Goal: Task Accomplishment & Management: Complete application form

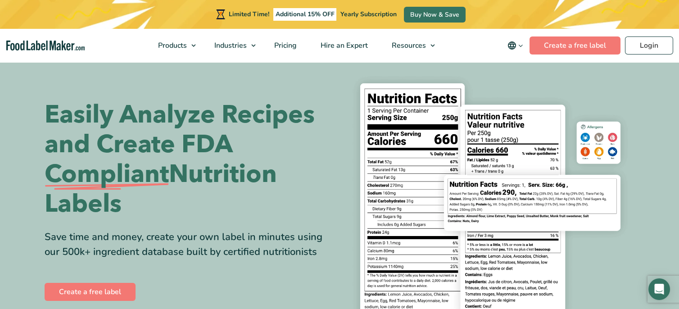
scroll to position [100, 0]
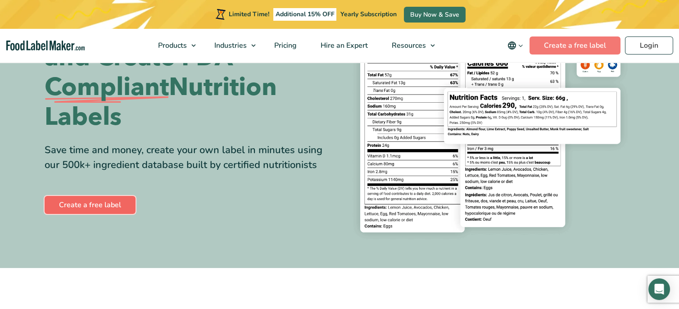
click at [58, 204] on link "Create a free label" at bounding box center [90, 205] width 91 height 18
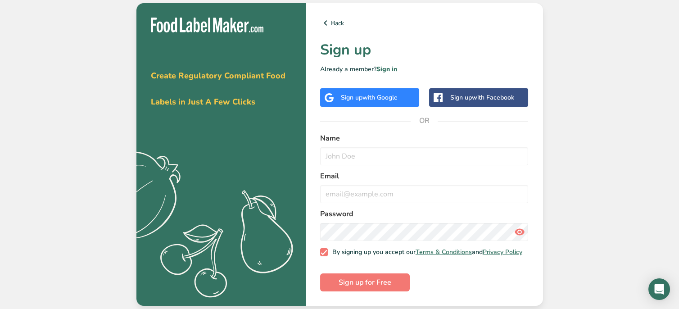
click at [363, 96] on span "with Google" at bounding box center [380, 97] width 35 height 9
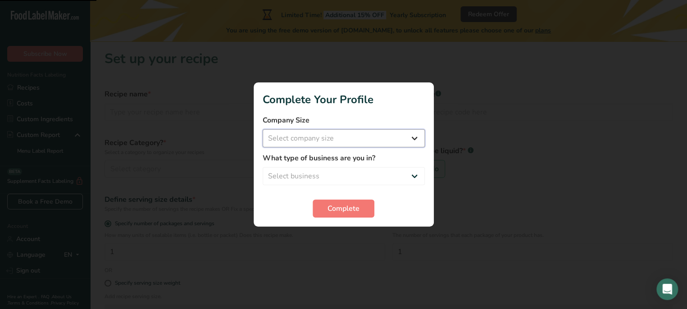
click at [385, 136] on select "Select company size Fewer than 10 Employees 10 to 50 Employees 51 to 500 Employ…" at bounding box center [344, 138] width 162 height 18
select select "1"
click at [263, 129] on select "Select company size Fewer than 10 Employees 10 to 50 Employees 51 to 500 Employ…" at bounding box center [344, 138] width 162 height 18
click at [359, 173] on select "Select business Packaged Food Manufacturer Restaurant & Cafe Bakery Meal Plans …" at bounding box center [344, 176] width 162 height 18
select select "8"
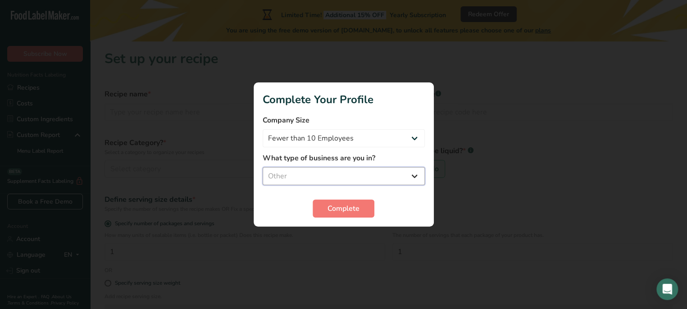
click at [263, 167] on select "Select business Packaged Food Manufacturer Restaurant & Cafe Bakery Meal Plans …" at bounding box center [344, 176] width 162 height 18
click at [338, 207] on span "Complete" at bounding box center [344, 208] width 32 height 11
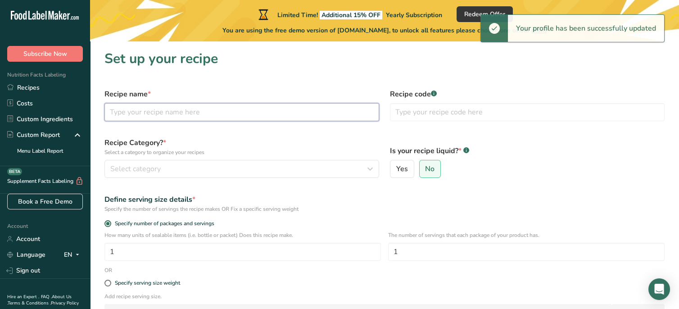
click at [123, 116] on input "text" at bounding box center [242, 112] width 275 height 18
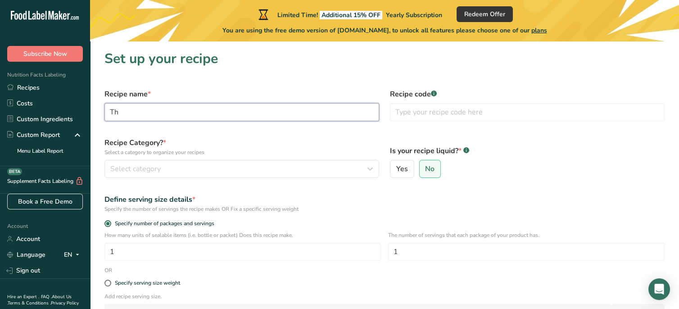
type input "T"
type input "Three Amigos"
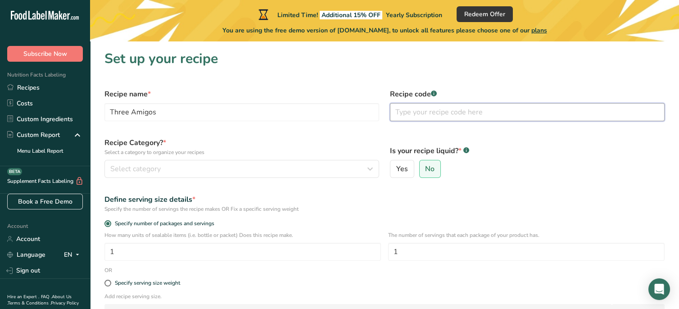
click at [447, 110] on input "text" at bounding box center [527, 112] width 275 height 18
click at [431, 95] on label "Recipe code .a-a{fill:#347362;}.b-a{fill:#fff;}" at bounding box center [527, 94] width 275 height 11
click at [426, 114] on input "text" at bounding box center [527, 112] width 275 height 18
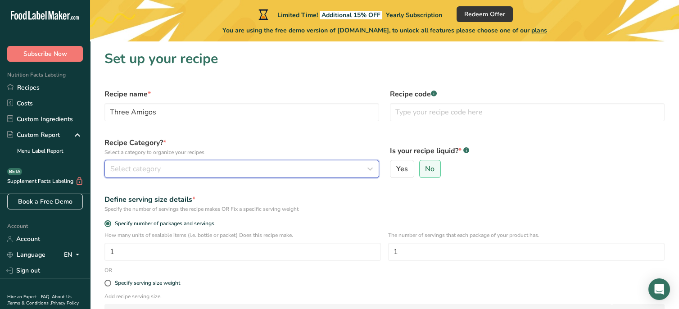
click at [162, 165] on div "Select category" at bounding box center [239, 169] width 258 height 11
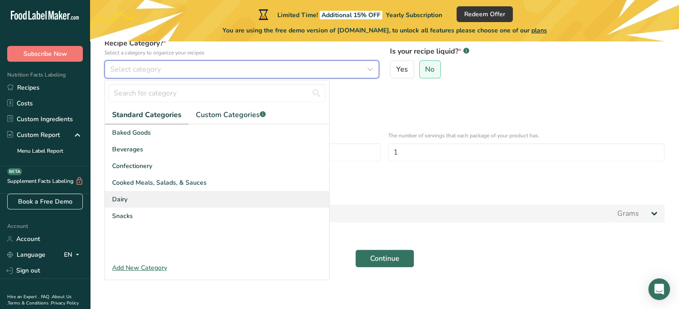
scroll to position [100, 0]
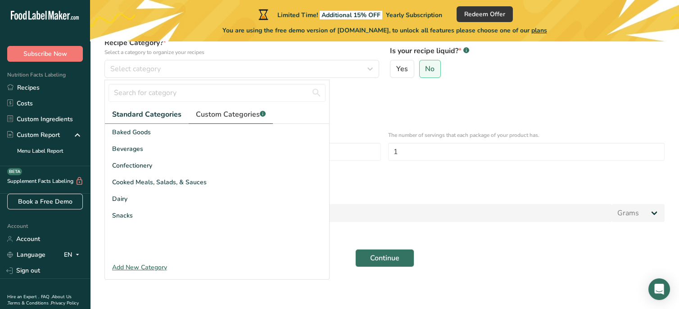
click at [248, 113] on span "Custom Categories .a-a{fill:#347362;}.b-a{fill:#fff;}" at bounding box center [231, 114] width 70 height 11
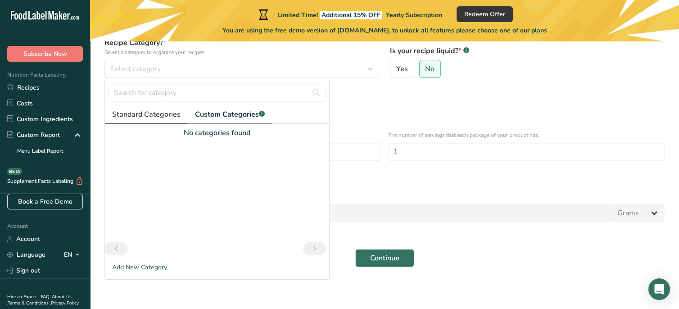
click at [136, 109] on span "Standard Categories" at bounding box center [146, 114] width 68 height 11
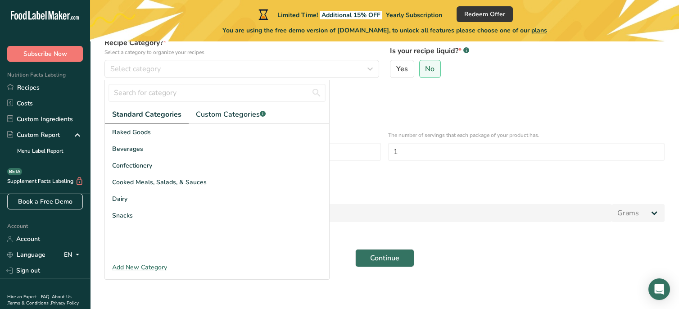
click at [503, 121] on label "Specify number of packages and servings" at bounding box center [385, 123] width 560 height 7
click at [110, 121] on input "Specify number of packages and servings" at bounding box center [108, 124] width 6 height 6
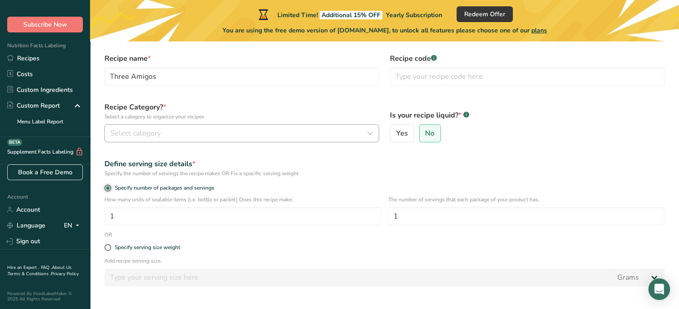
scroll to position [0, 0]
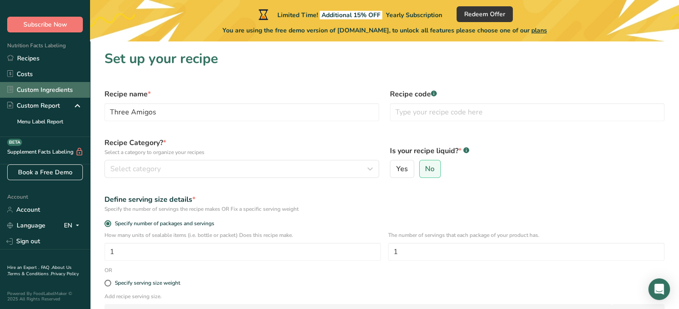
click at [35, 82] on link "Custom Ingredients" at bounding box center [45, 90] width 90 height 16
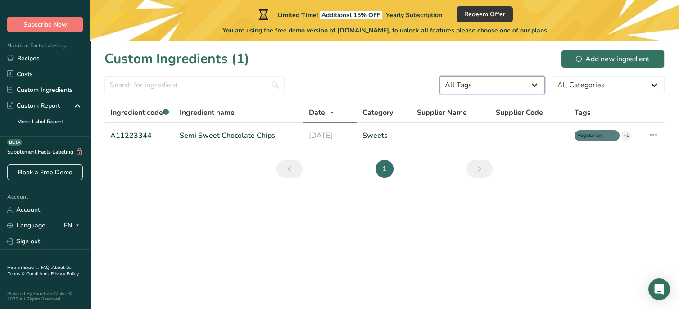
click at [510, 81] on select "All Tags Source of Antioxidants Prebiotic Effect Source of Omega 3 Plant-based …" at bounding box center [492, 85] width 105 height 18
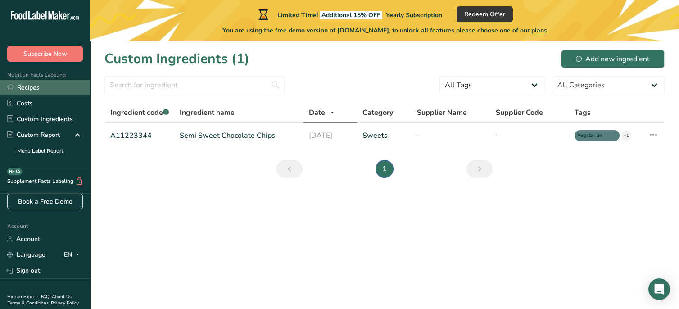
click at [36, 87] on link "Recipes" at bounding box center [45, 88] width 90 height 16
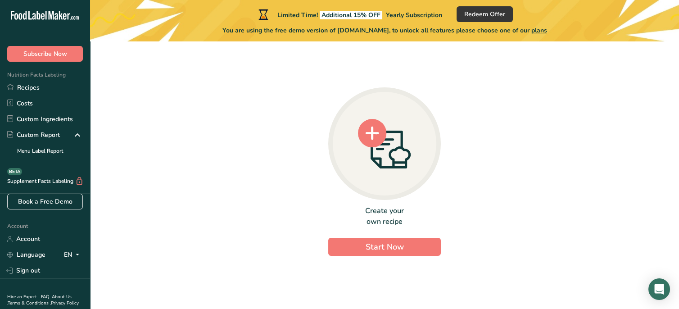
click at [399, 235] on div "Create your own recipe Start Now" at bounding box center [384, 230] width 113 height 50
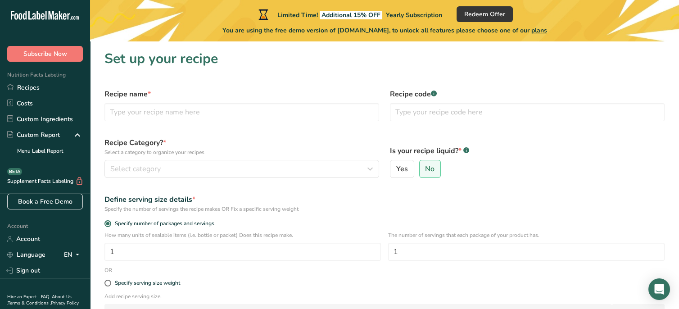
click at [299, 95] on label "Recipe name *" at bounding box center [242, 94] width 275 height 11
click at [289, 107] on input "text" at bounding box center [242, 112] width 275 height 18
click at [249, 111] on input "text" at bounding box center [242, 112] width 275 height 18
click at [123, 110] on input "text" at bounding box center [242, 112] width 275 height 18
type input "t"
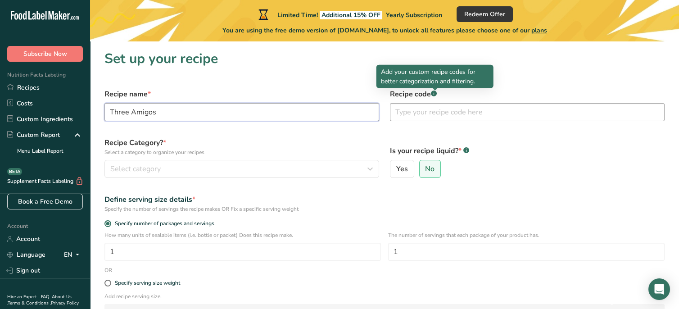
type input "Three Amigos"
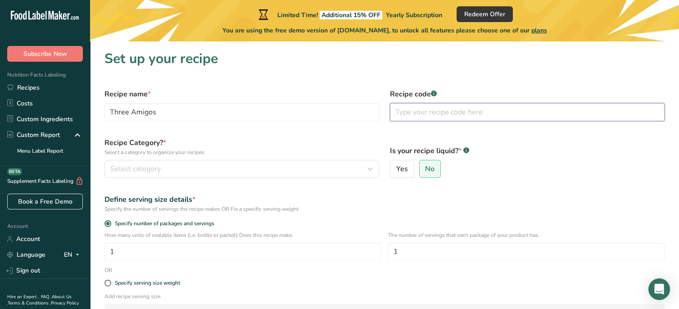
click at [437, 106] on input "text" at bounding box center [527, 112] width 275 height 18
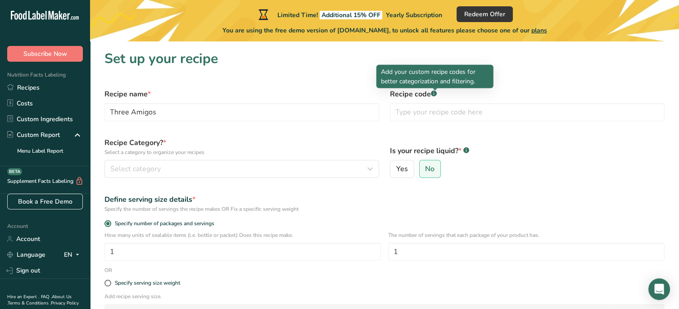
click at [428, 86] on p "Add your custom recipe codes for better categorization and filtering." at bounding box center [435, 76] width 108 height 19
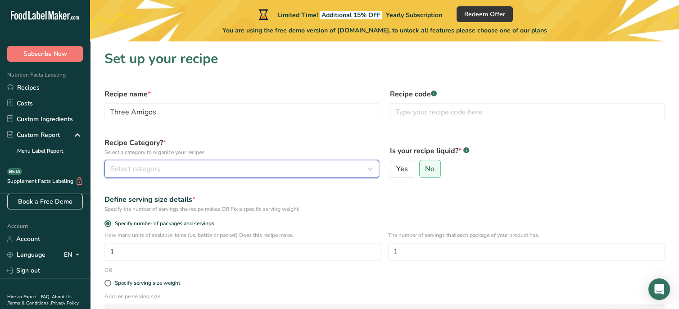
click at [300, 171] on div "Select category" at bounding box center [239, 169] width 258 height 11
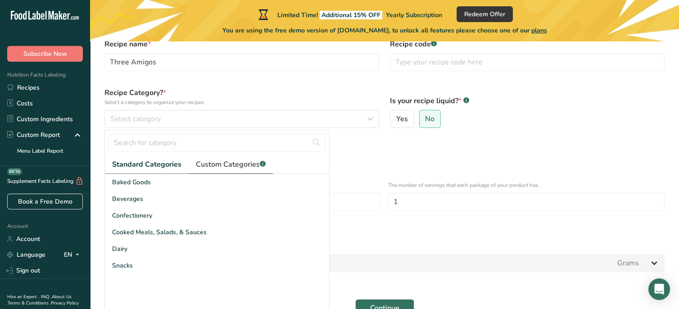
click at [233, 159] on span "Custom Categories .a-a{fill:#347362;}.b-a{fill:#fff;}" at bounding box center [231, 164] width 70 height 11
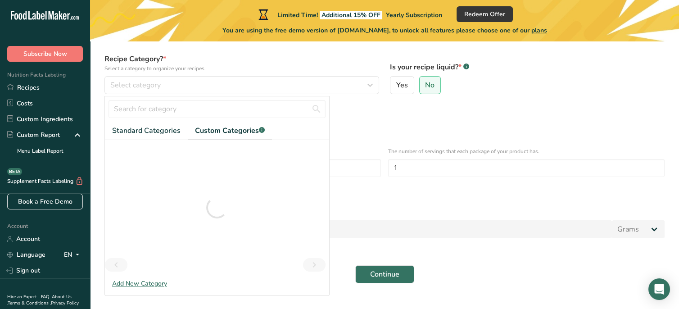
scroll to position [100, 0]
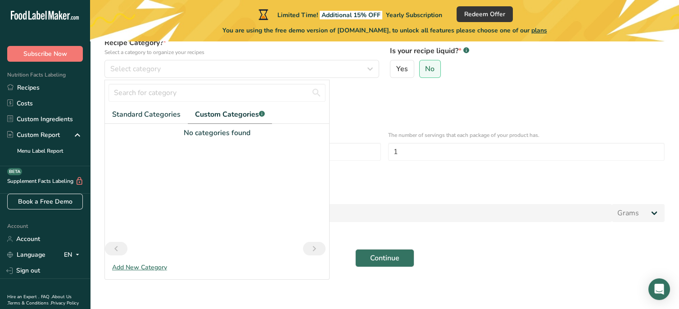
click at [138, 272] on div "Standard Categories Custom Categories .a-a{fill:#347362;}.b-a{fill:#fff;} Baked…" at bounding box center [217, 180] width 225 height 200
click at [140, 268] on div "Add New Category" at bounding box center [217, 267] width 224 height 9
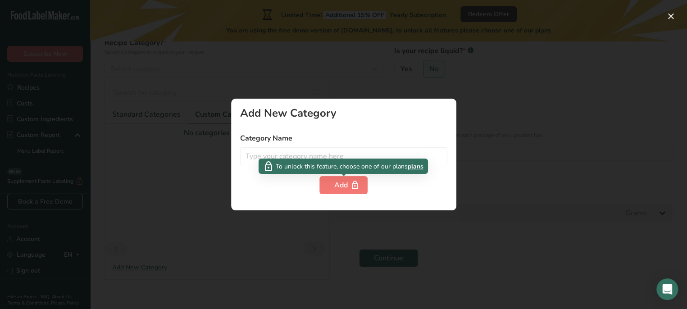
click at [350, 162] on span "To unlock this feature, choose one of our plans" at bounding box center [342, 165] width 132 height 9
click at [353, 159] on div "To unlock this feature, choose one of our plans plans" at bounding box center [343, 166] width 169 height 15
click at [354, 154] on input "text" at bounding box center [343, 156] width 207 height 18
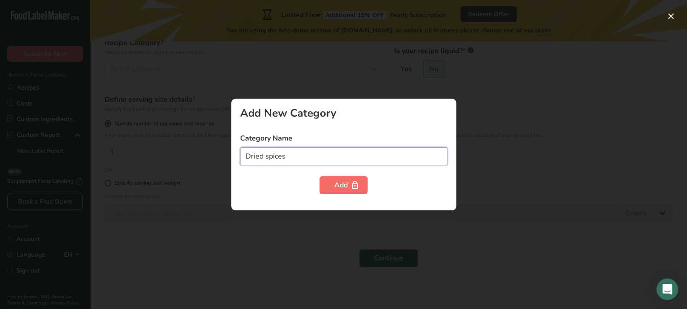
type input "Dried spices"
click at [348, 182] on button "Add" at bounding box center [343, 185] width 48 height 18
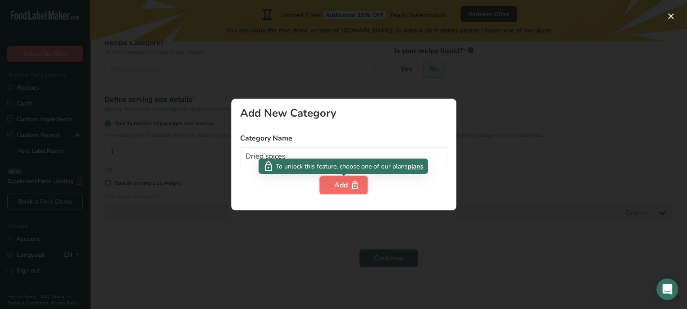
click at [357, 186] on icon "button" at bounding box center [354, 185] width 9 height 14
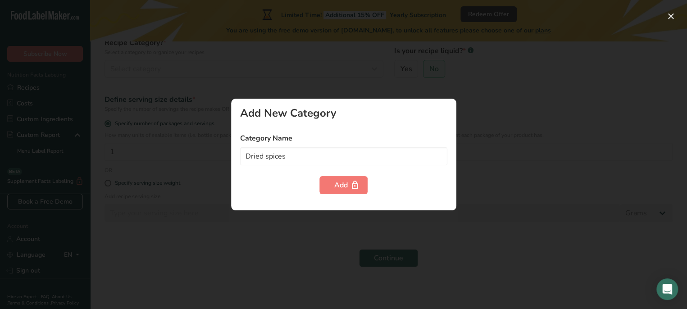
click at [258, 237] on div at bounding box center [343, 154] width 687 height 309
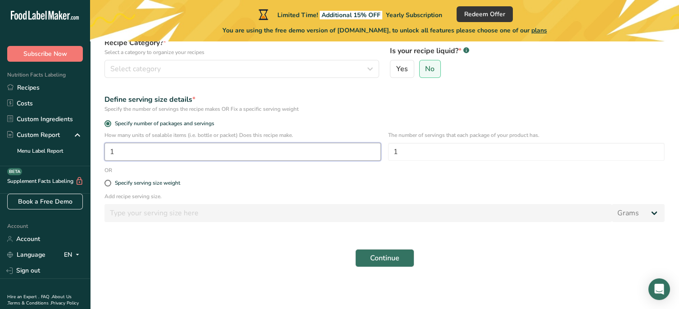
click at [175, 151] on input "1" at bounding box center [243, 152] width 277 height 18
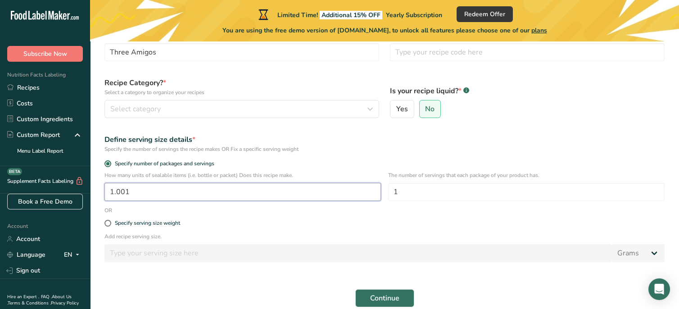
scroll to position [50, 0]
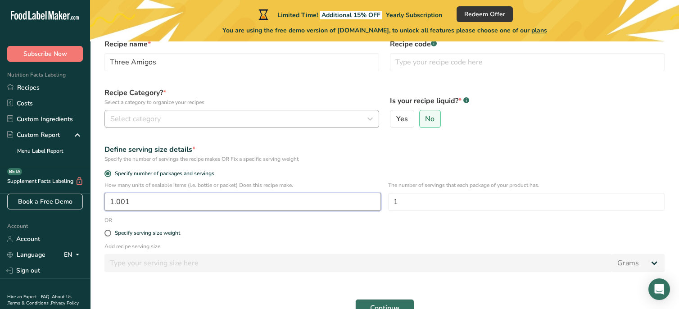
type input "1.001"
click at [228, 123] on div "Select category" at bounding box center [239, 119] width 258 height 11
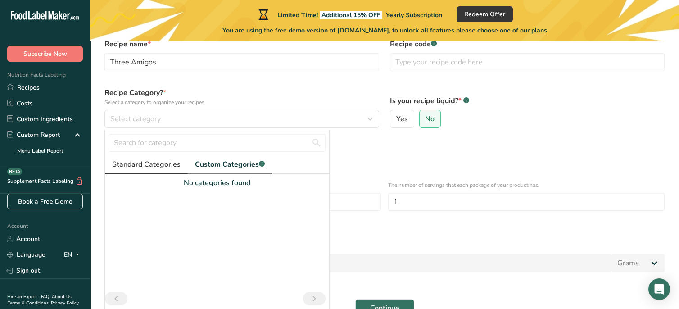
click at [169, 164] on span "Standard Categories" at bounding box center [146, 164] width 68 height 11
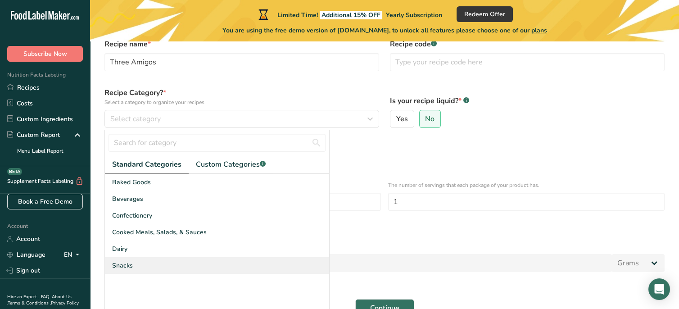
click at [152, 261] on div "Snacks" at bounding box center [217, 265] width 224 height 17
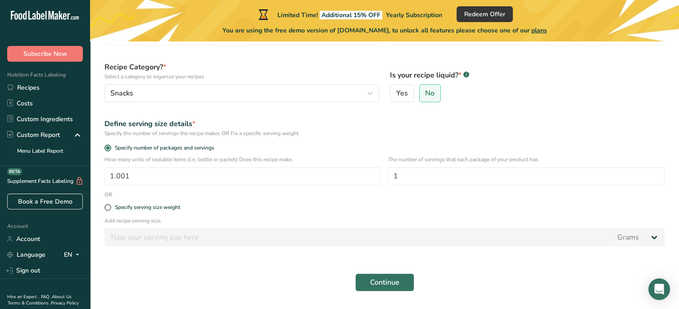
scroll to position [0, 0]
